Goal: Check status

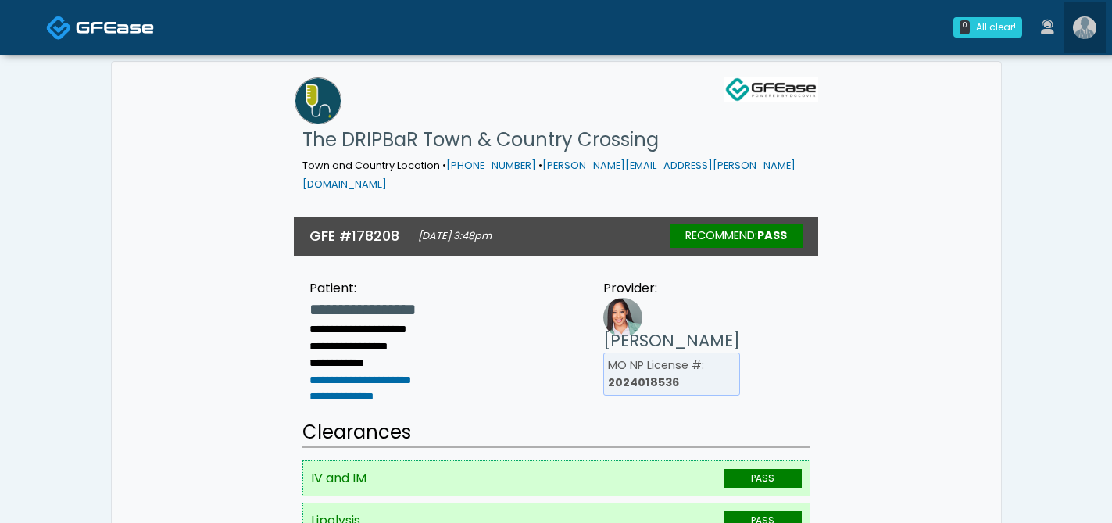
click at [1085, 33] on img at bounding box center [1084, 27] width 23 height 23
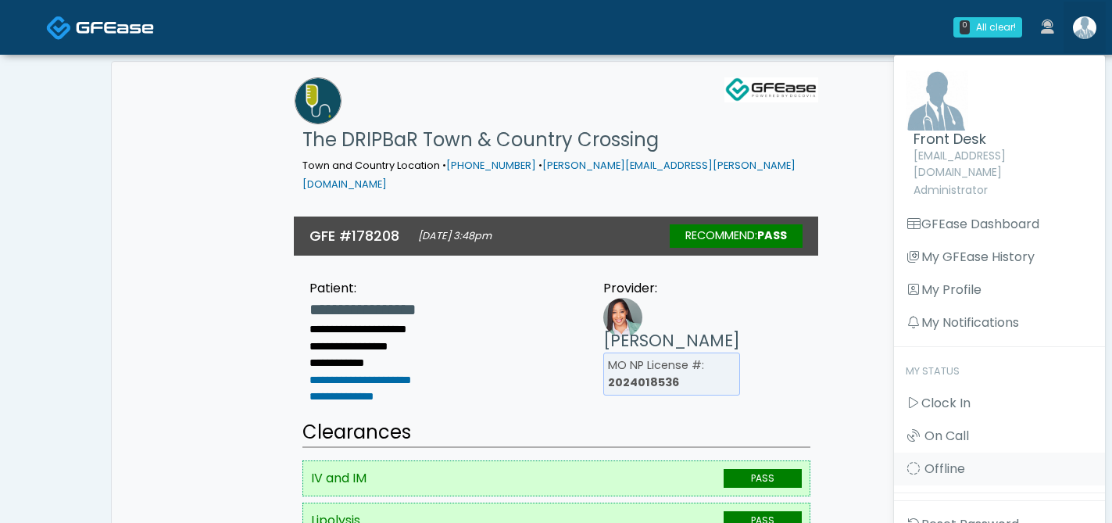
click at [783, 324] on div "**********" at bounding box center [556, 336] width 524 height 147
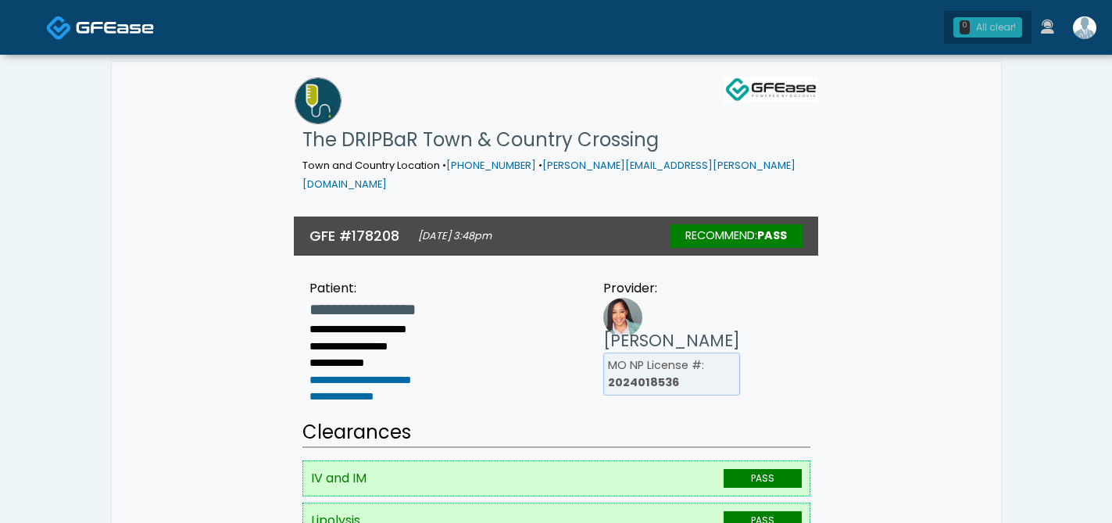
click at [989, 31] on div "All clear!" at bounding box center [996, 27] width 40 height 14
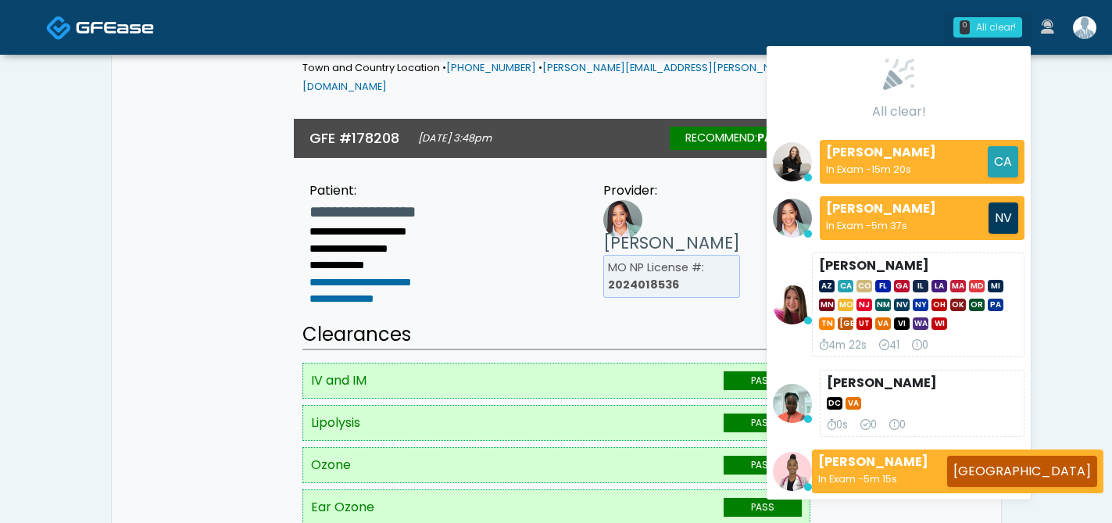
scroll to position [131, 0]
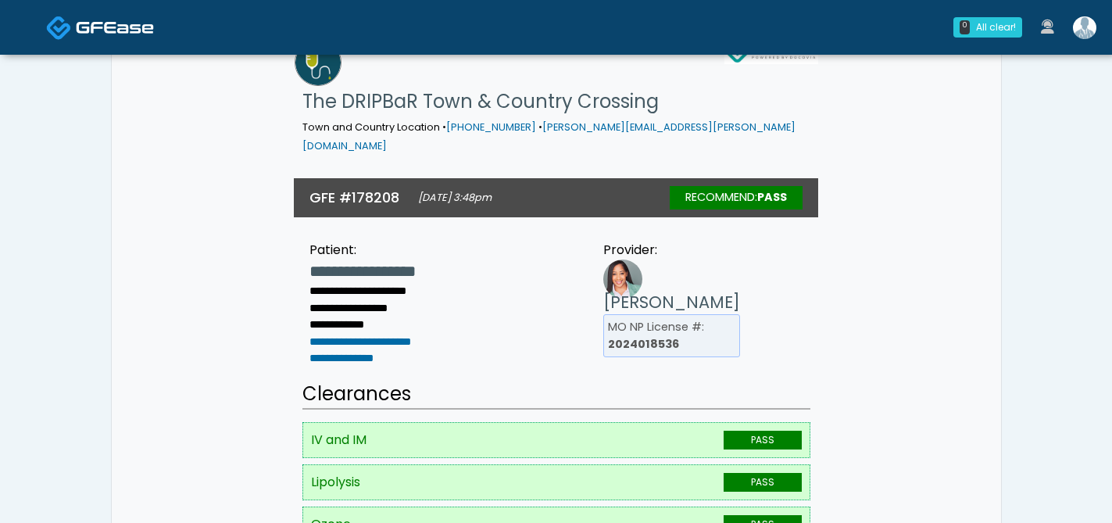
scroll to position [0, 0]
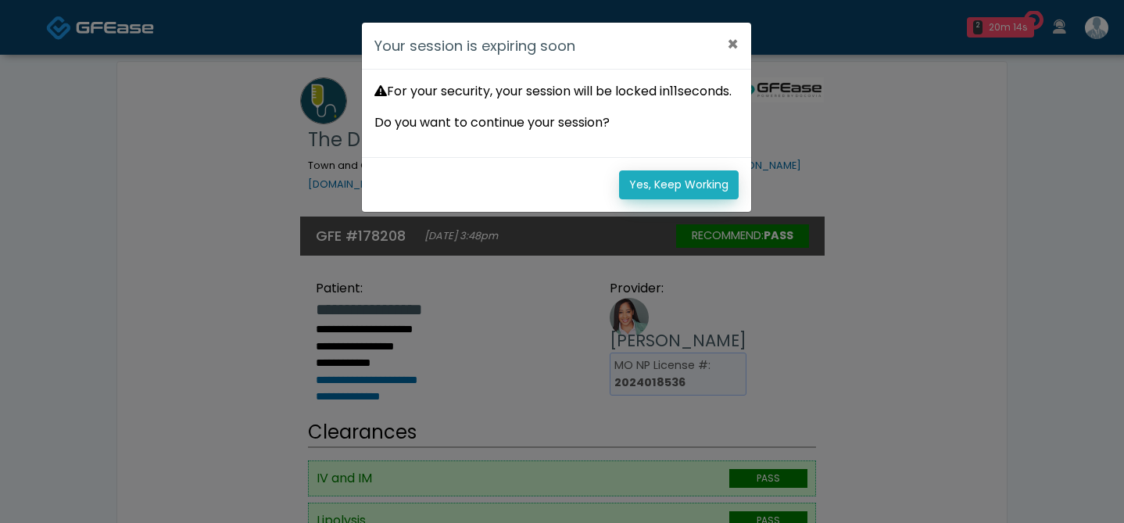
click at [685, 199] on button "Yes, Keep Working" at bounding box center [679, 184] width 120 height 29
